Goal: Task Accomplishment & Management: Manage account settings

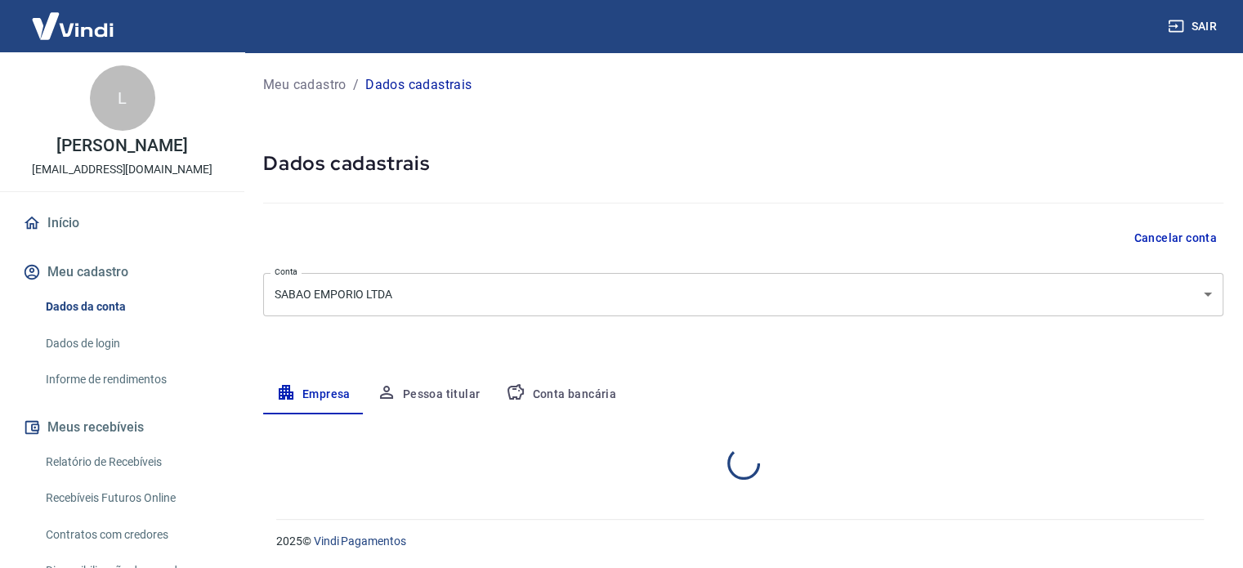
select select "SC"
select select "business"
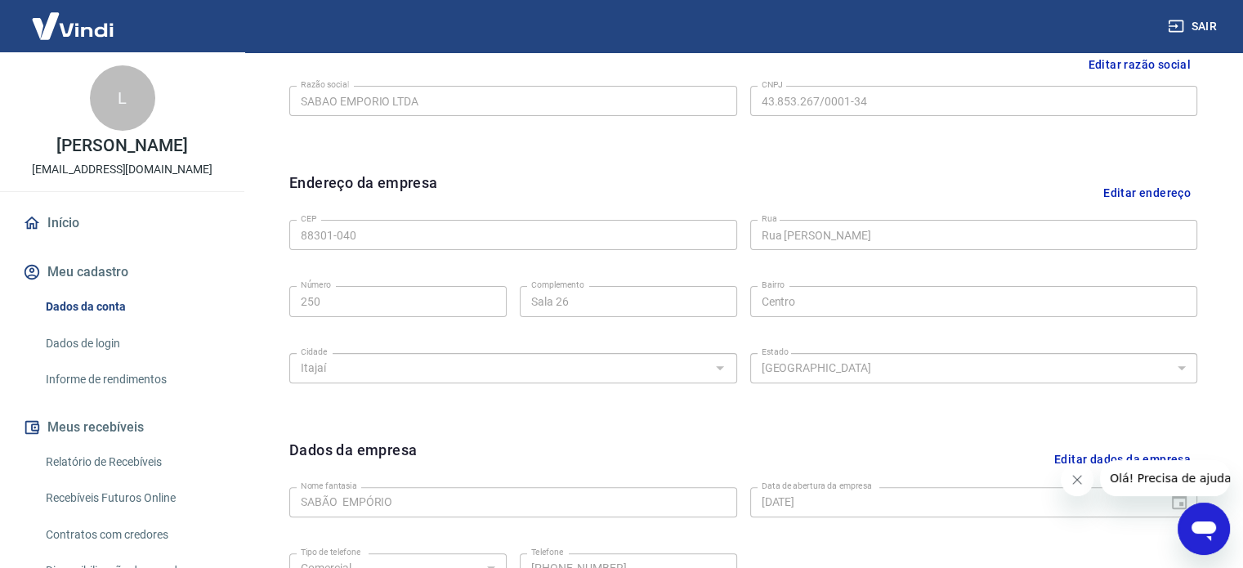
scroll to position [201, 0]
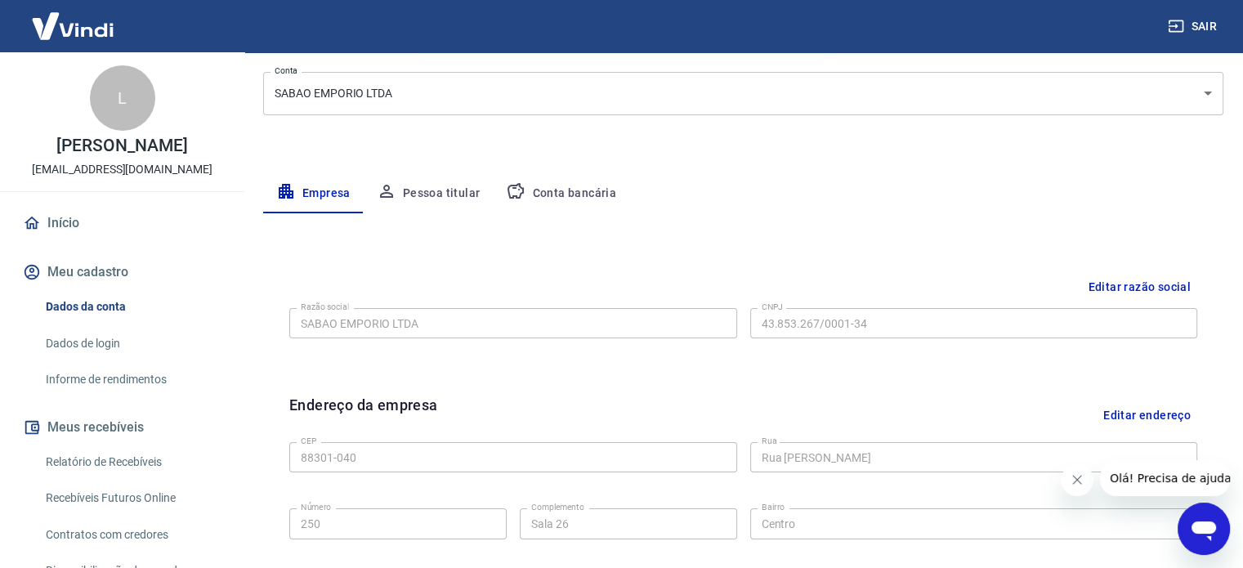
click at [564, 189] on button "Conta bancária" at bounding box center [561, 193] width 136 height 39
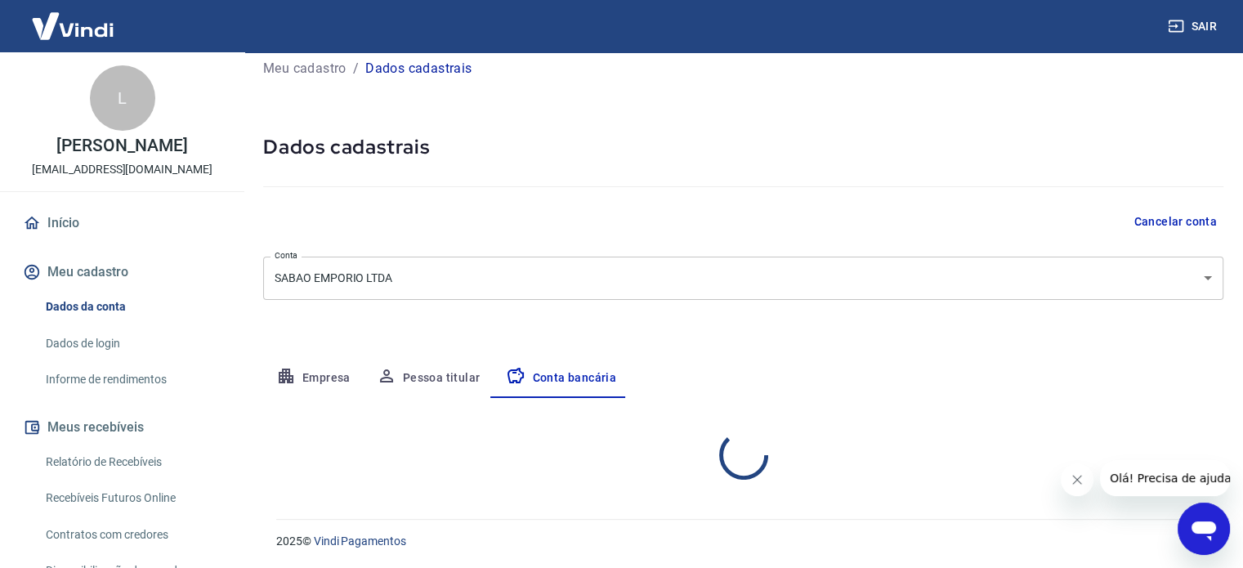
select select "1"
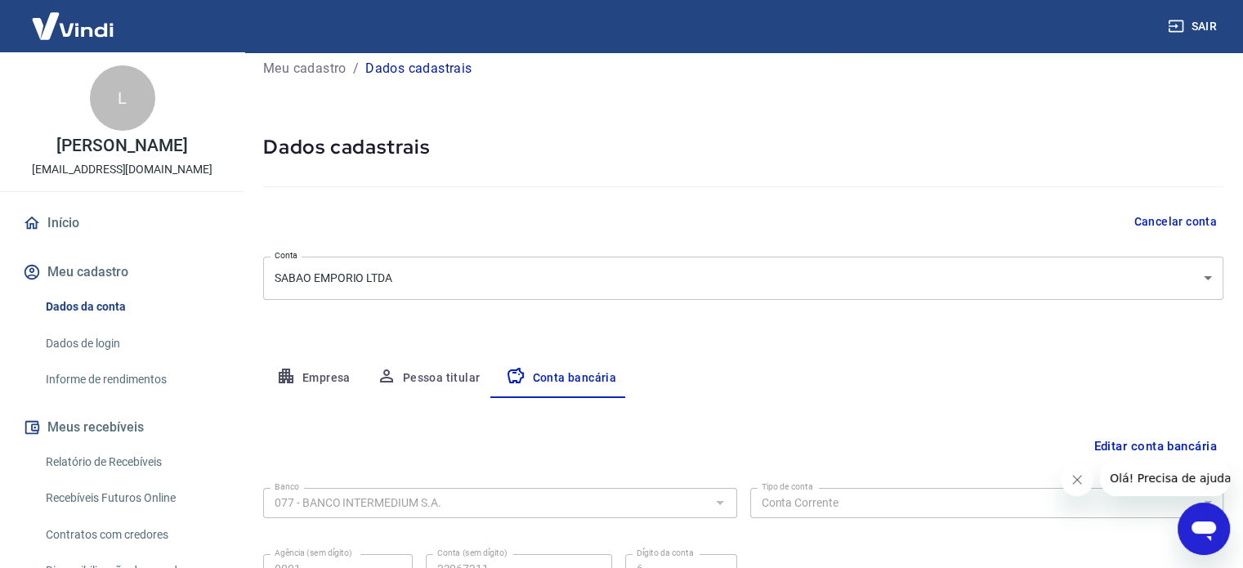
scroll to position [176, 0]
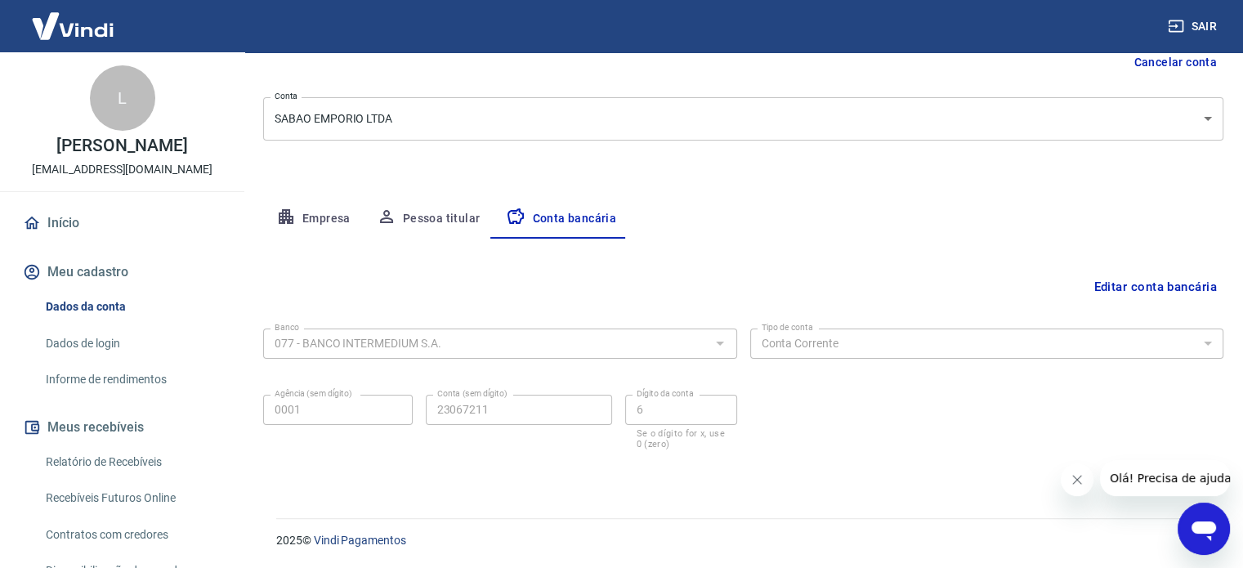
click at [1131, 285] on button "Editar conta bancária" at bounding box center [1155, 286] width 136 height 31
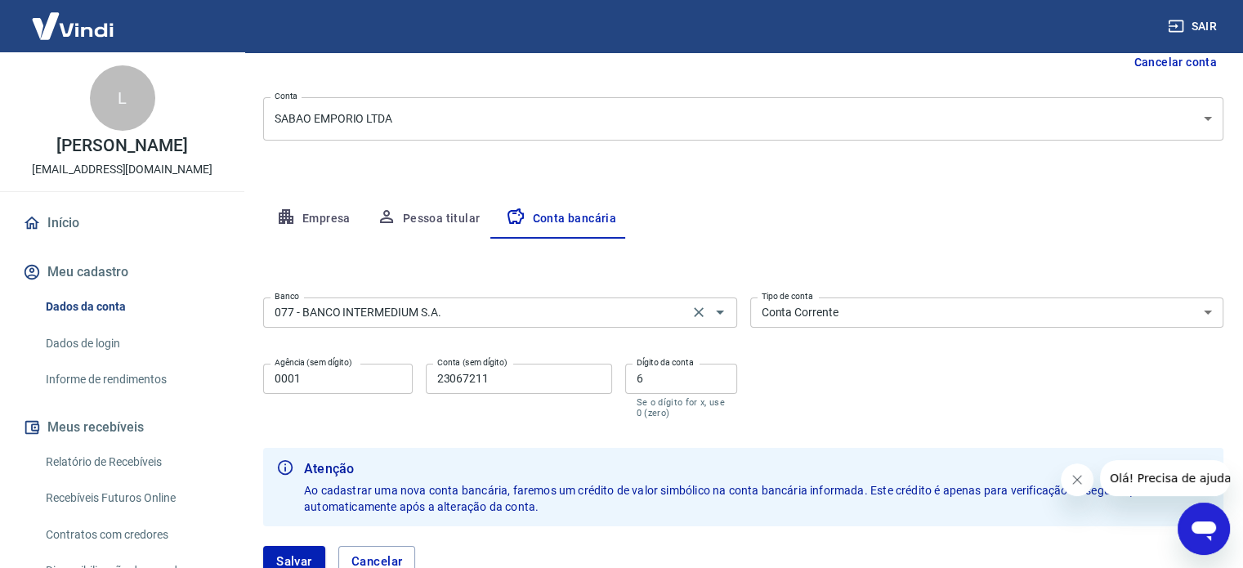
click at [644, 315] on input "077 - BANCO INTERMEDIUM S.A." at bounding box center [476, 312] width 416 height 20
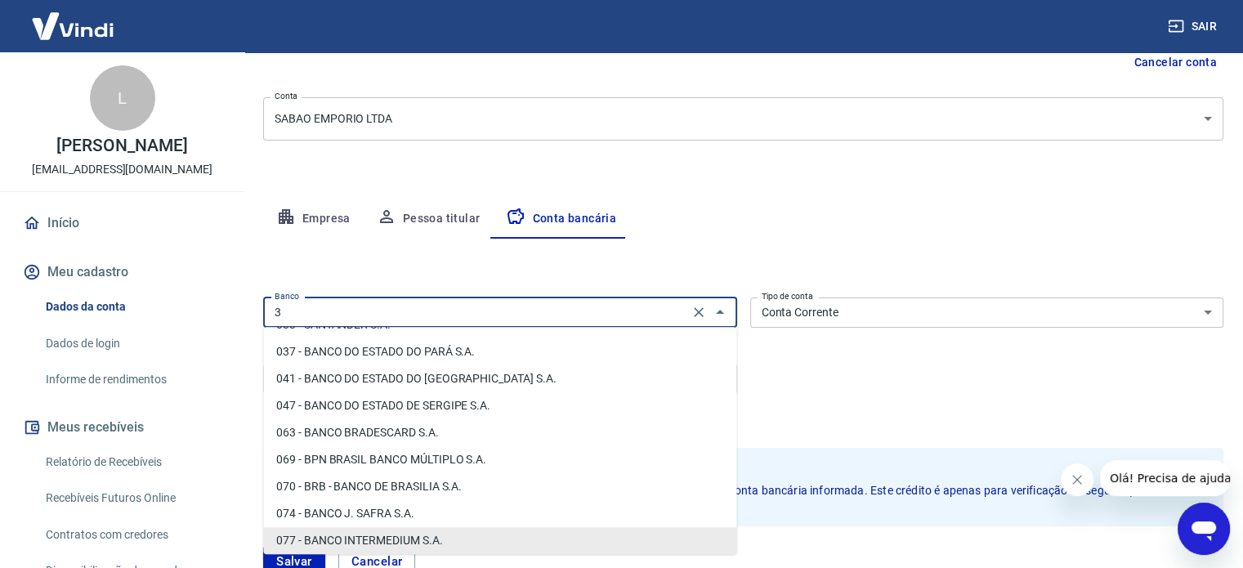
scroll to position [0, 0]
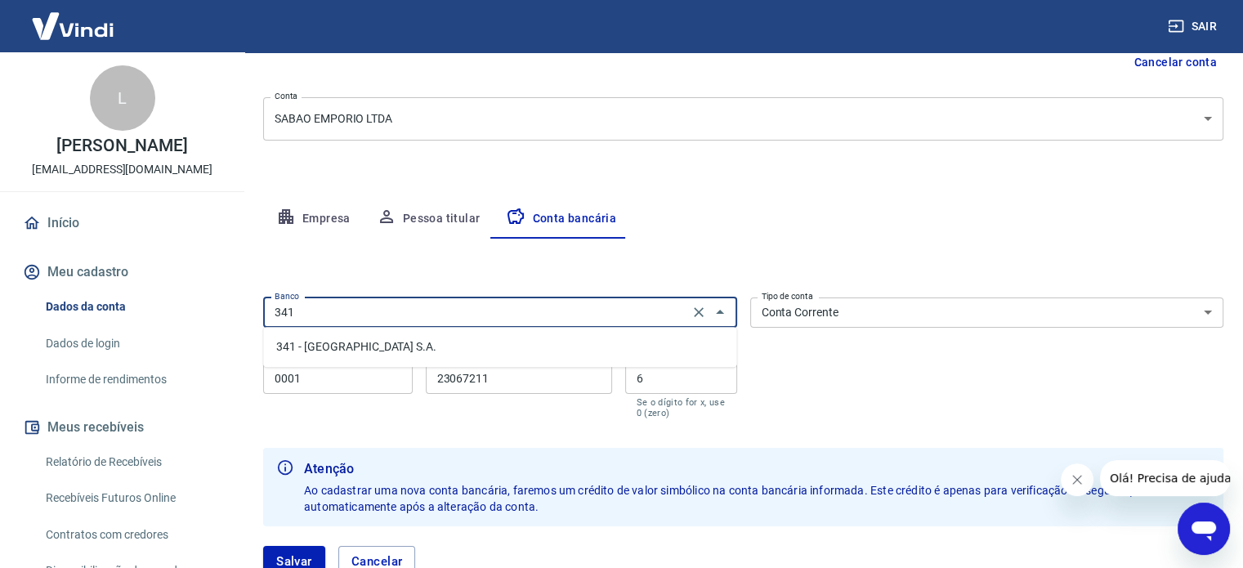
click at [552, 347] on li "341 - [GEOGRAPHIC_DATA] S.A." at bounding box center [499, 346] width 473 height 27
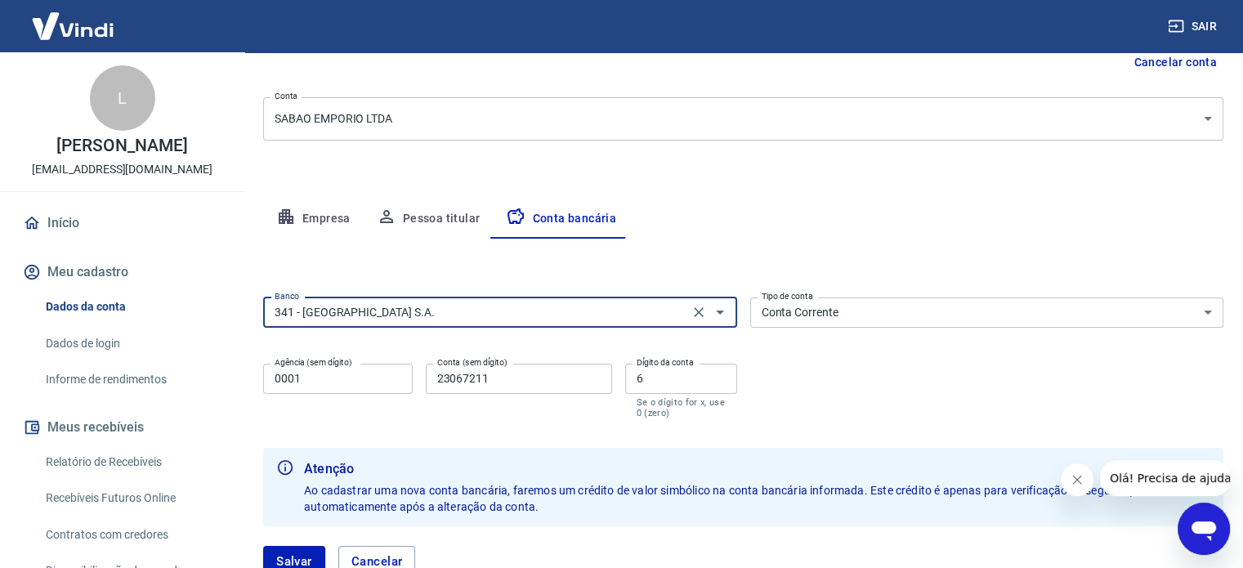
type input "341 - [GEOGRAPHIC_DATA] S.A."
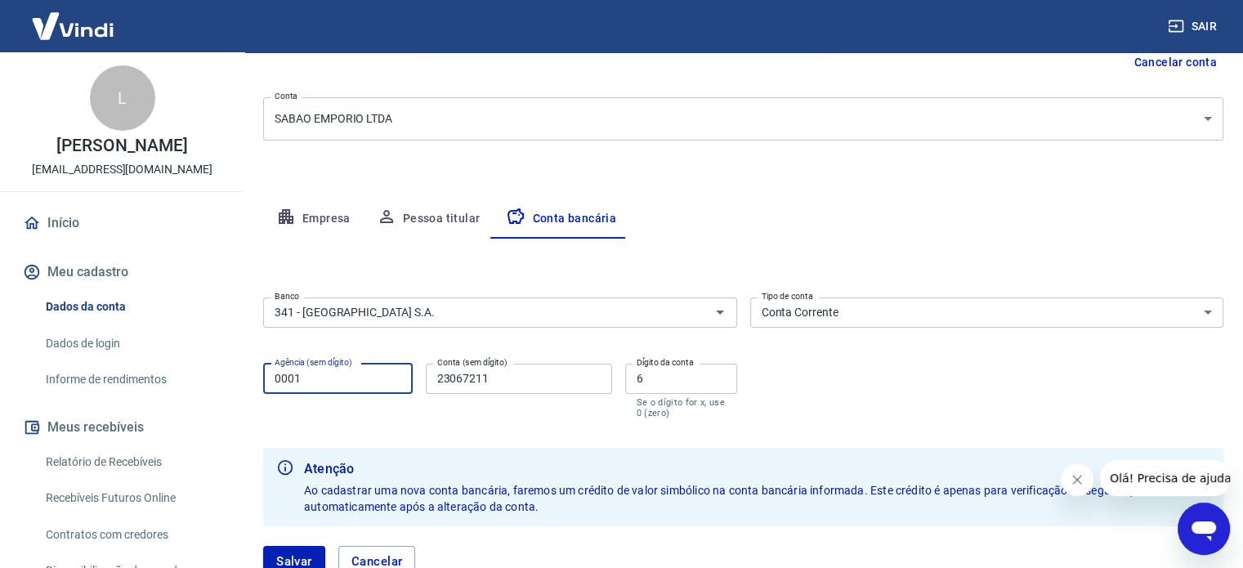
click at [366, 376] on input "0001" at bounding box center [338, 379] width 150 height 30
click at [353, 379] on input "0001" at bounding box center [338, 379] width 150 height 30
type input "6382"
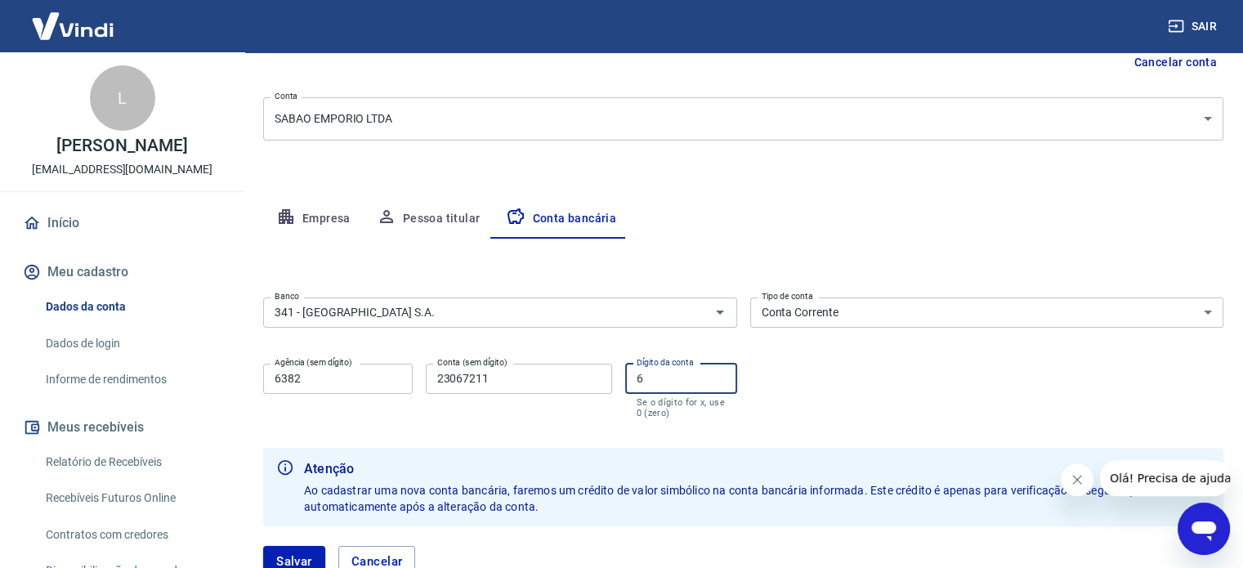
click at [514, 391] on input "23067211" at bounding box center [519, 379] width 186 height 30
type input "98362"
type input "2"
click at [876, 394] on div "Banco 341 - ITAÚ UNIBANCO S.A. Banco Tipo de conta Conta Corrente Conta Poupanç…" at bounding box center [743, 356] width 960 height 131
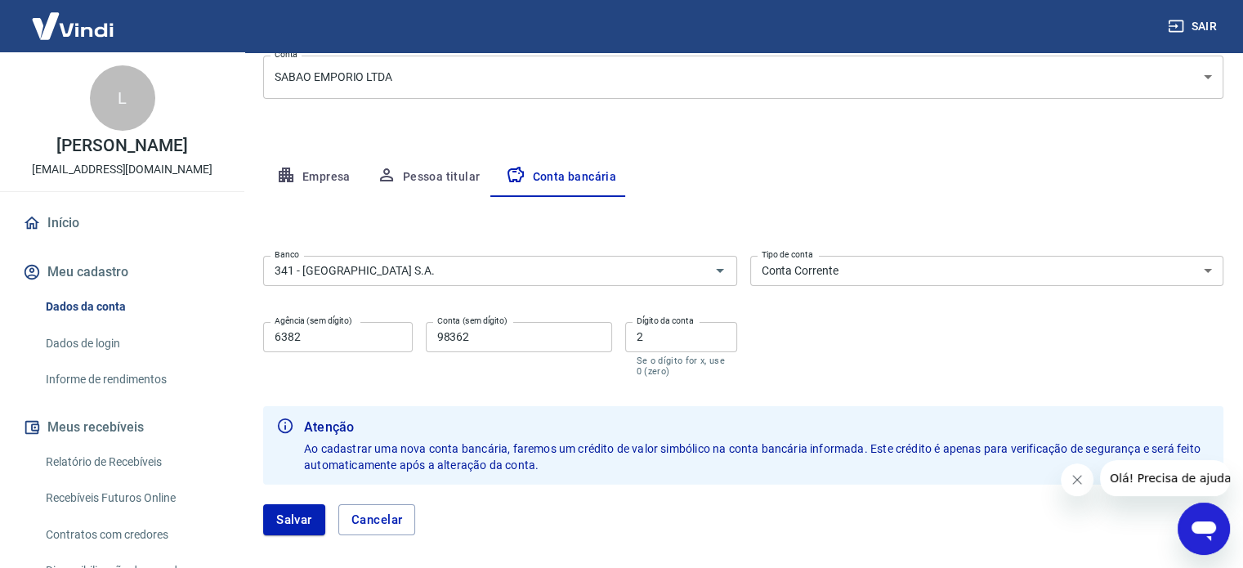
scroll to position [257, 0]
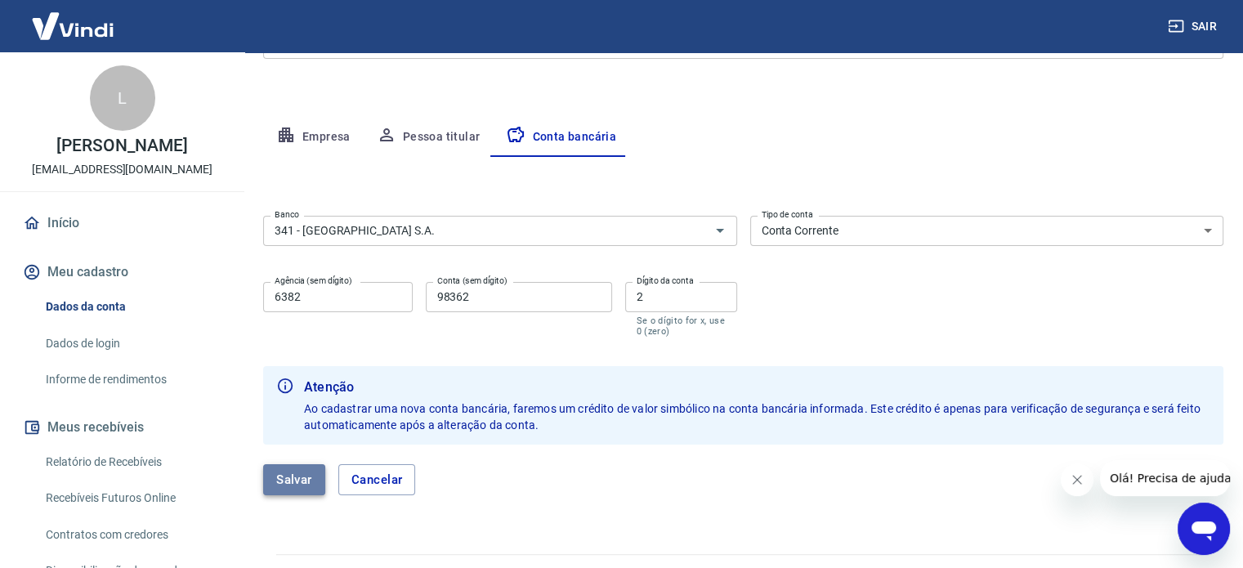
click at [292, 481] on button "Salvar" at bounding box center [294, 479] width 62 height 31
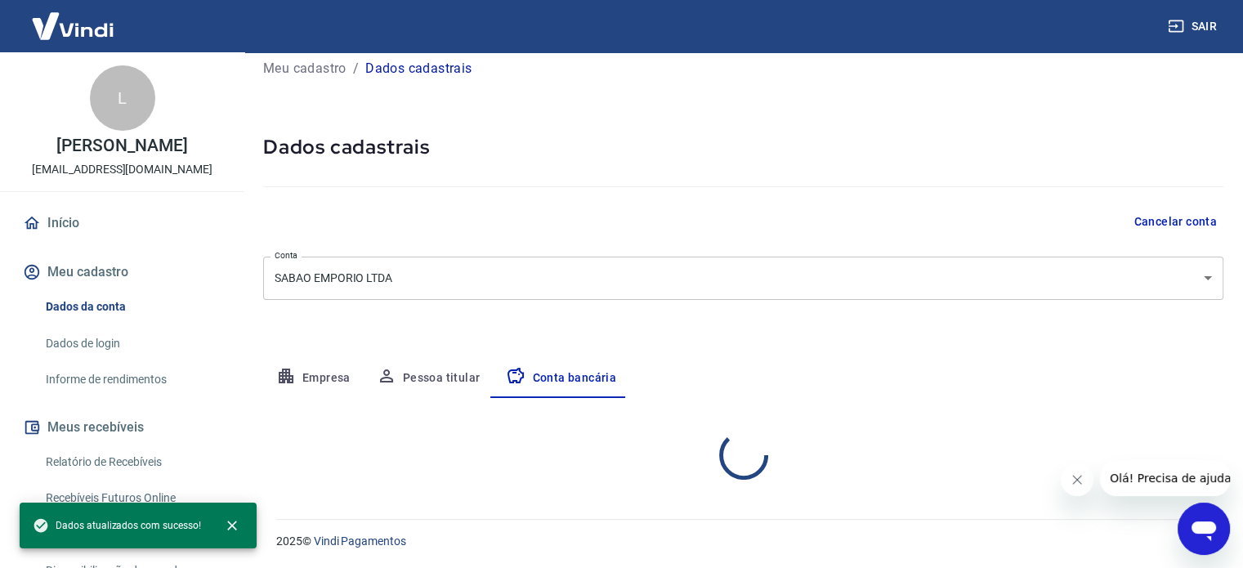
select select "1"
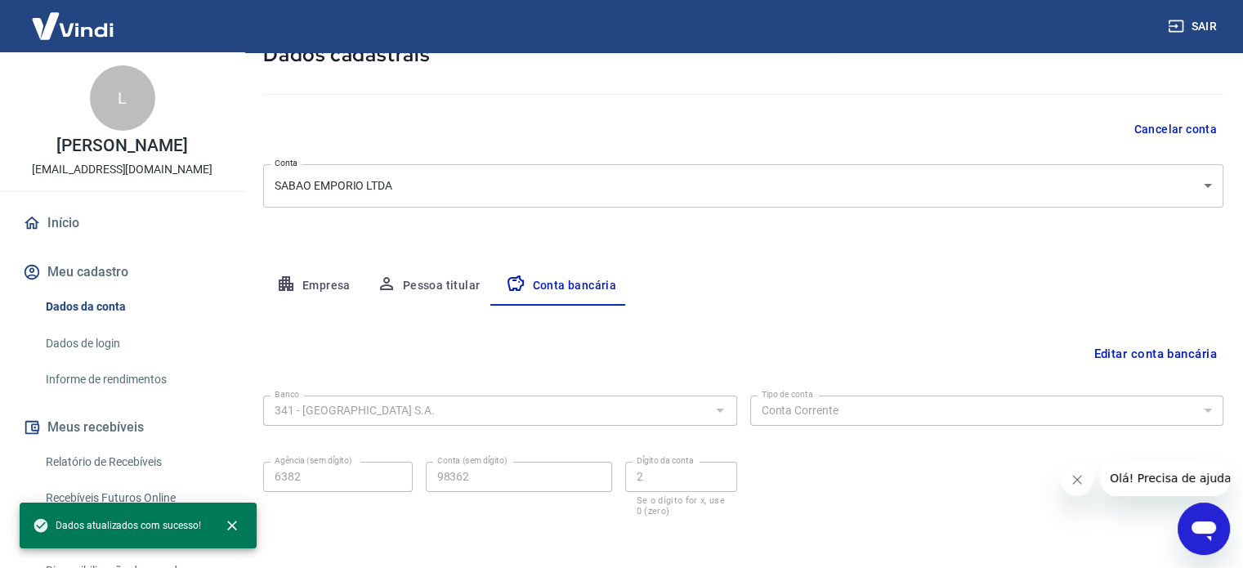
scroll to position [176, 0]
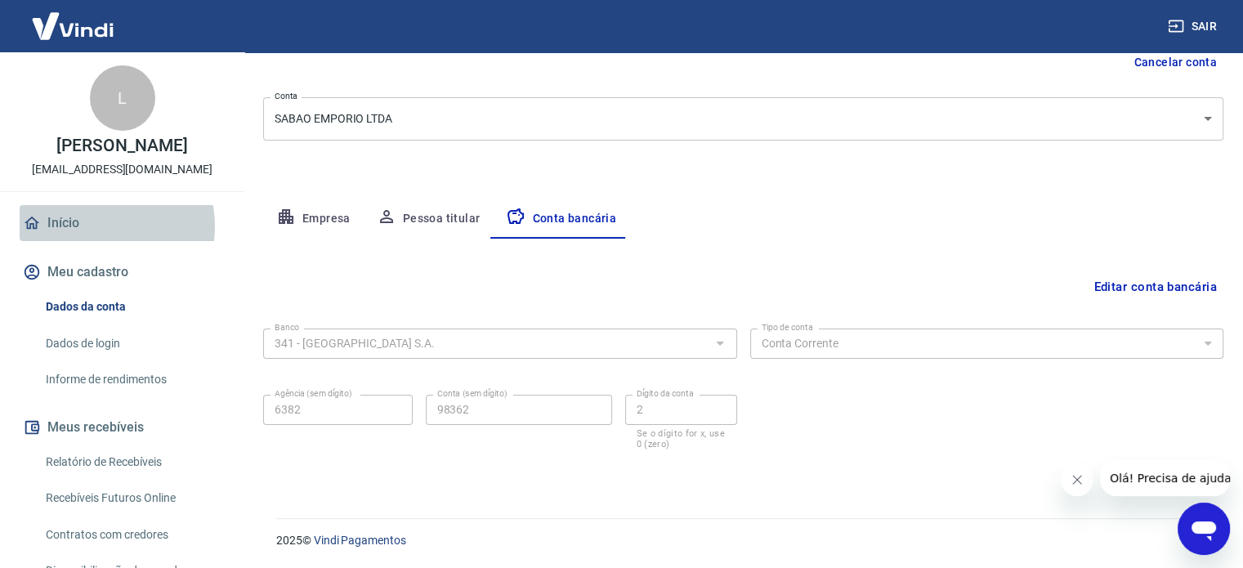
click at [93, 241] on link "Início" at bounding box center [122, 223] width 205 height 36
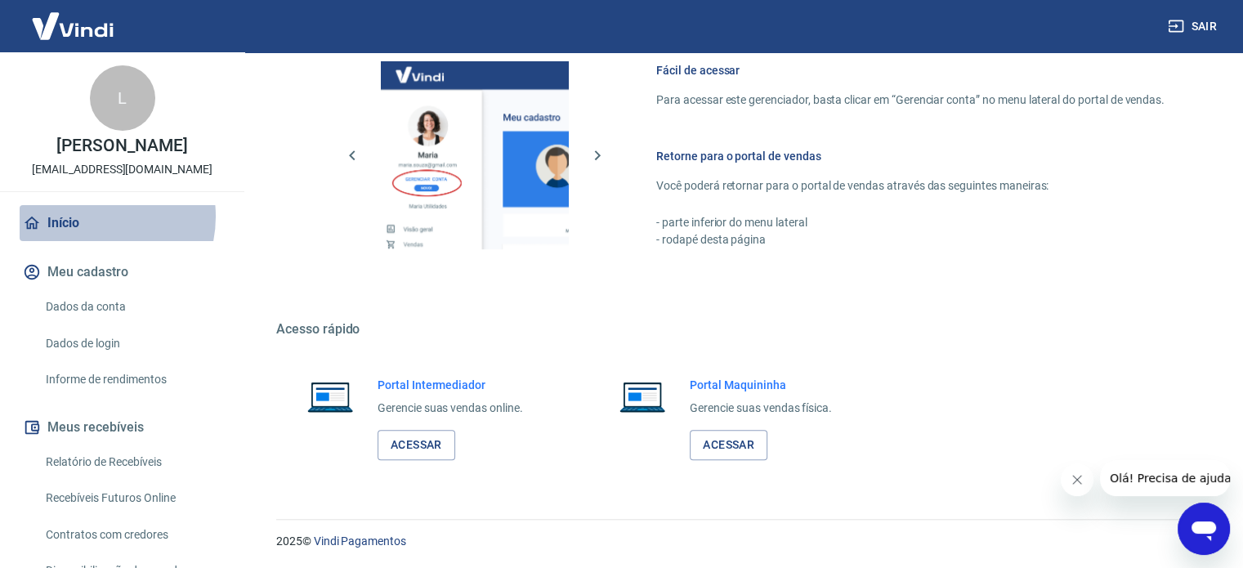
click at [88, 234] on link "Início" at bounding box center [122, 223] width 205 height 36
